Goal: Share content

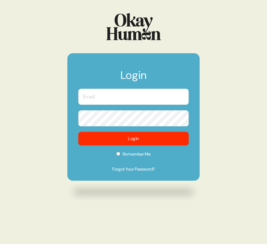
type input "[PERSON_NAME][EMAIL_ADDRESS][DOMAIN_NAME]"
click at [117, 96] on input "[PERSON_NAME][EMAIL_ADDRESS][DOMAIN_NAME]" at bounding box center [133, 97] width 110 height 16
click at [111, 96] on input "[PERSON_NAME][EMAIL_ADDRESS][DOMAIN_NAME]" at bounding box center [133, 97] width 110 height 16
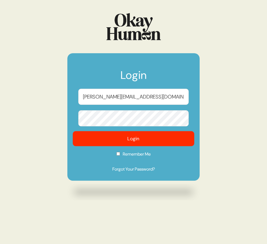
click at [93, 135] on button "Login" at bounding box center [133, 138] width 121 height 15
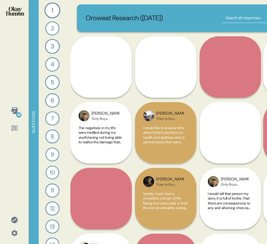
click at [20, 109] on div "14" at bounding box center [14, 110] width 13 height 13
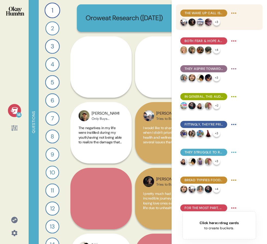
click at [233, 14] on html "14 Questions 1 Tell me a story that captures what prioritizing your health look…" at bounding box center [133, 122] width 267 height 244
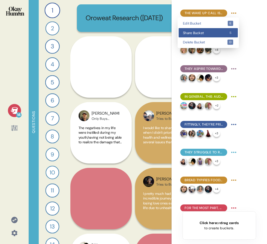
click at [223, 32] on span "Share Bucket" at bounding box center [205, 33] width 44 height 4
